Goal: Register for event/course

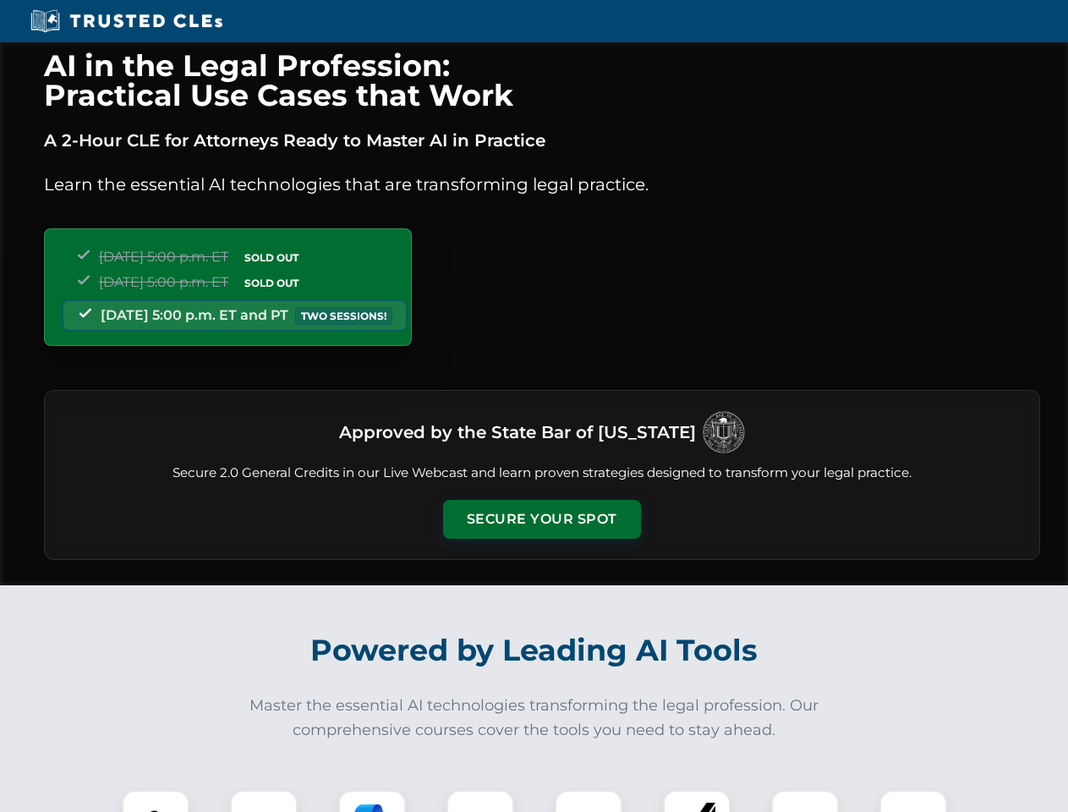
click at [541, 519] on button "Secure Your Spot" at bounding box center [542, 519] width 198 height 39
click at [156, 801] on img at bounding box center [155, 823] width 49 height 49
